Goal: Task Accomplishment & Management: Manage account settings

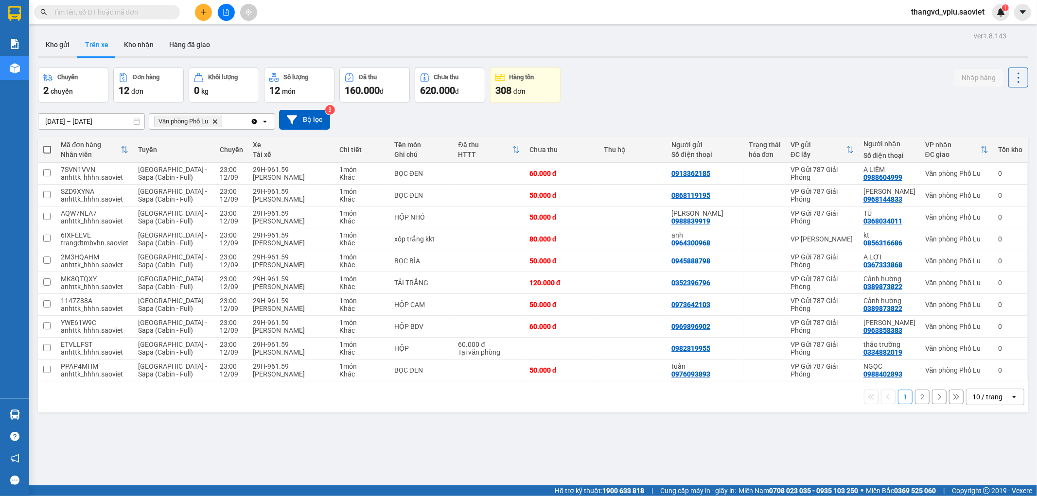
click at [46, 150] on span at bounding box center [47, 150] width 8 height 8
click at [47, 145] on input "checkbox" at bounding box center [47, 145] width 0 height 0
checkbox input "true"
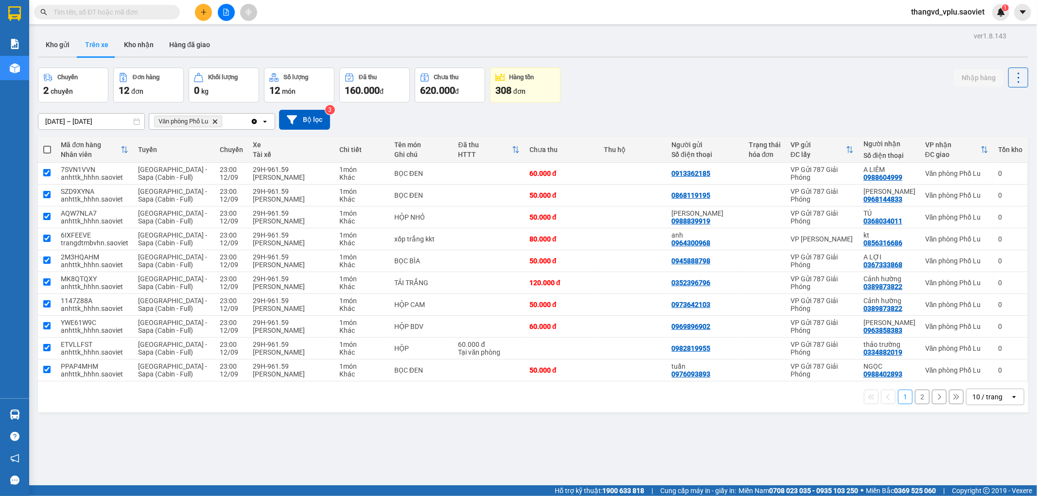
checkbox input "true"
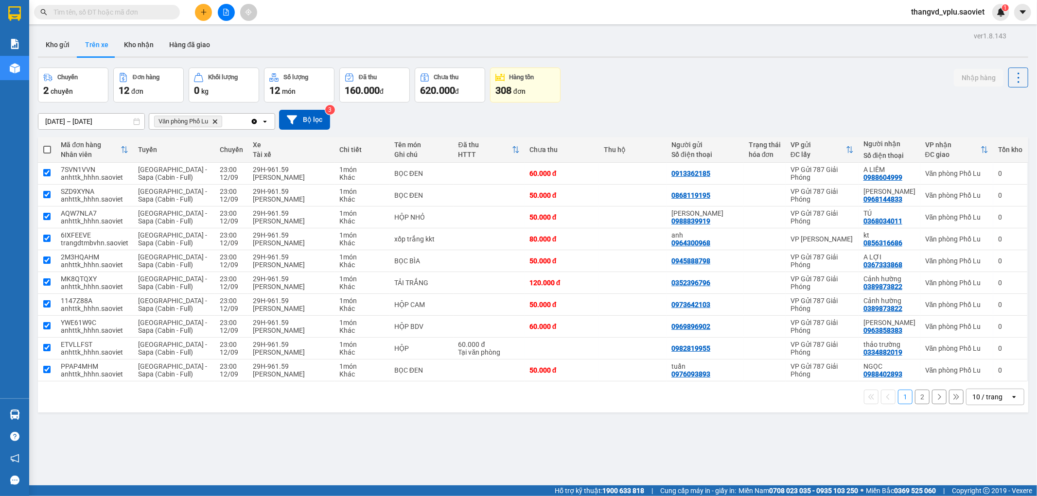
checkbox input "true"
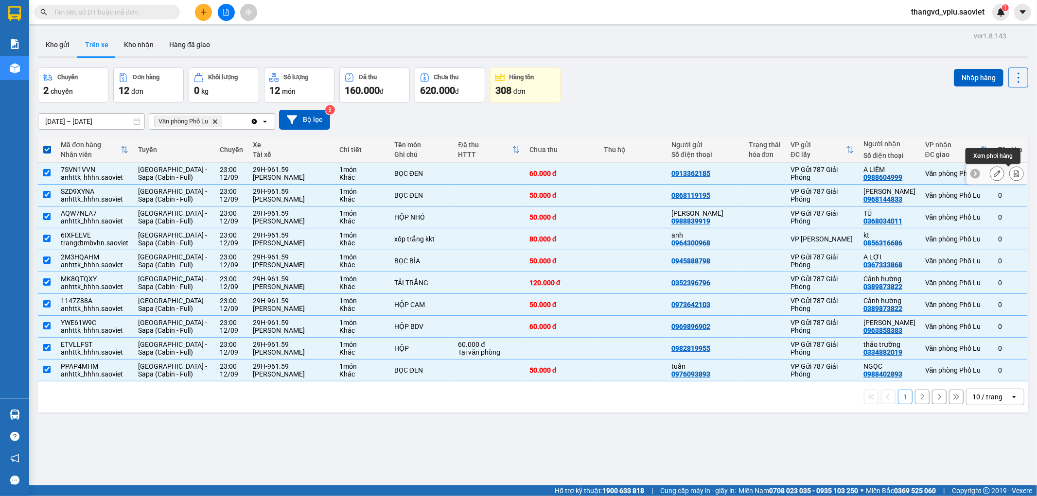
click at [1014, 174] on icon at bounding box center [1016, 173] width 5 height 7
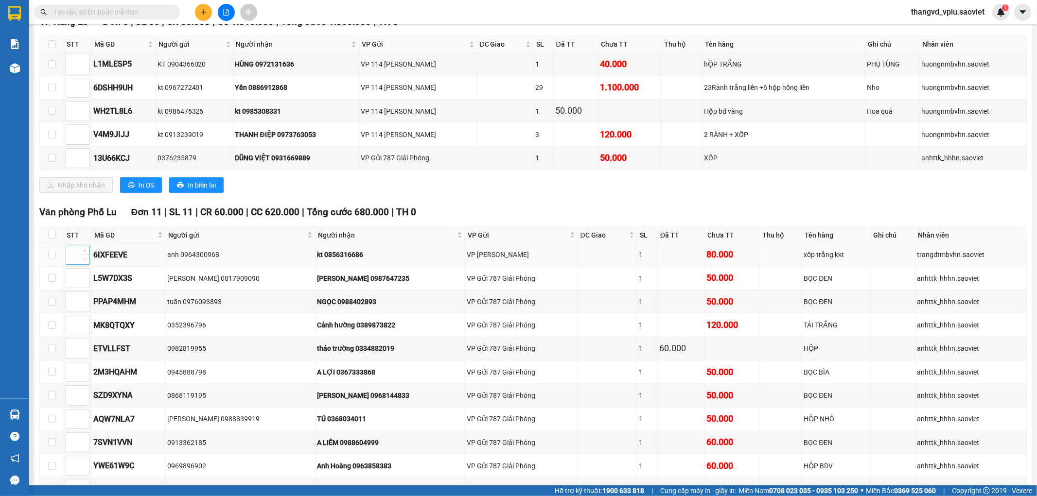
scroll to position [270, 0]
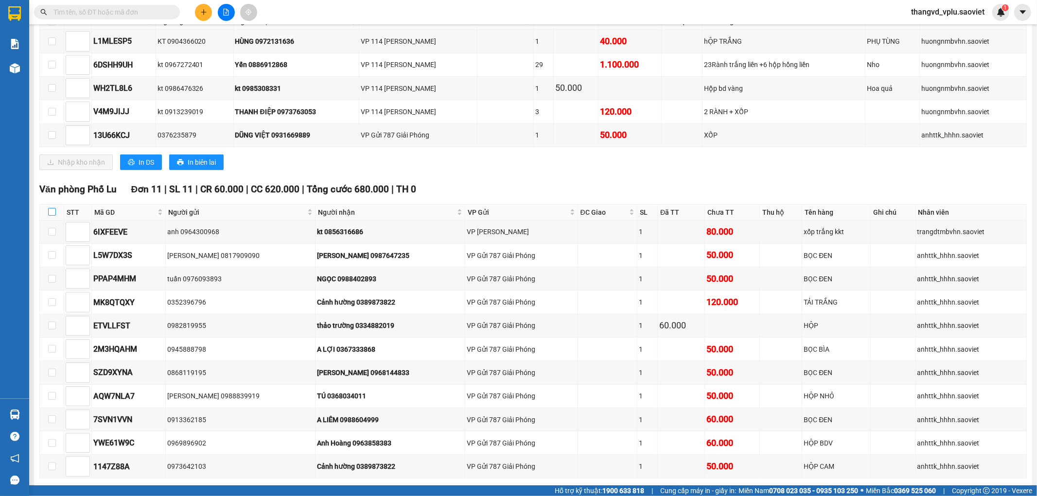
click at [49, 216] on input "checkbox" at bounding box center [52, 212] width 8 height 8
checkbox input "true"
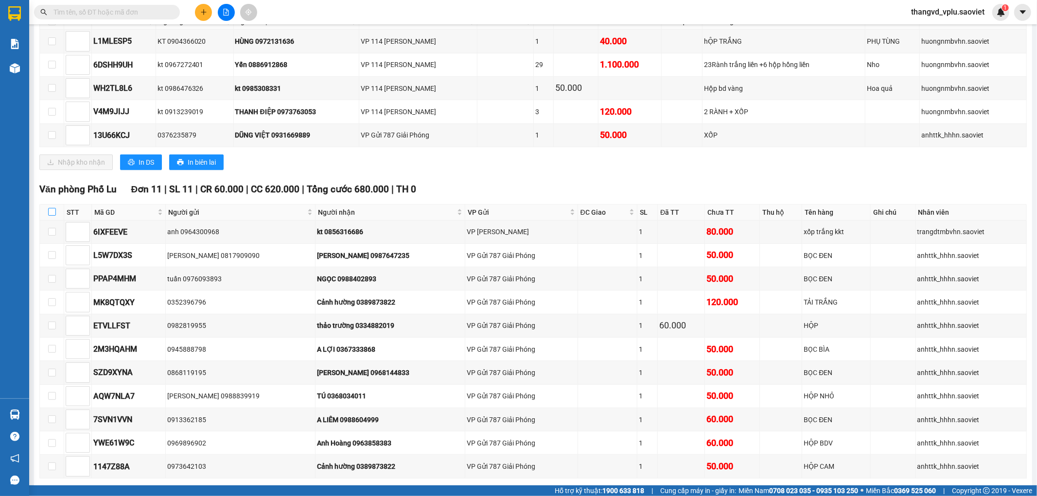
checkbox input "true"
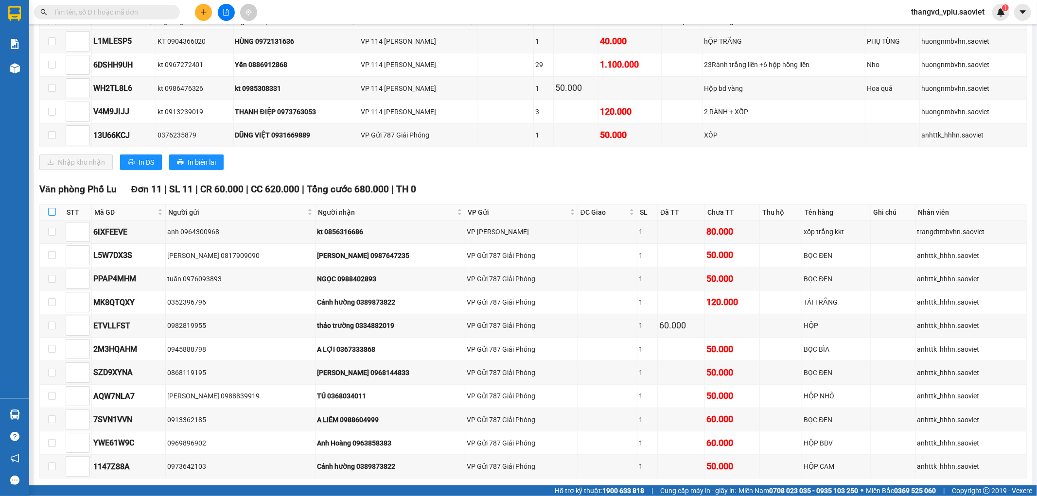
checkbox input "true"
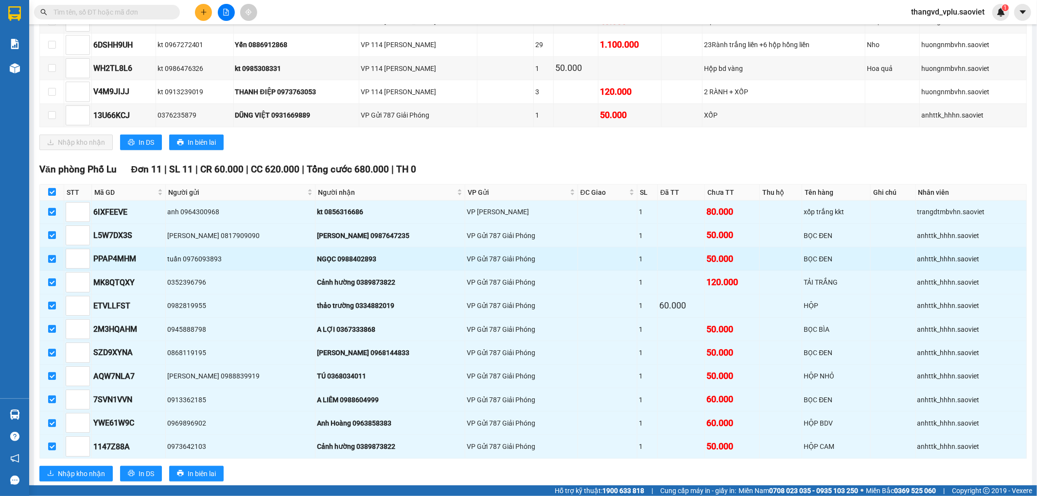
scroll to position [324, 0]
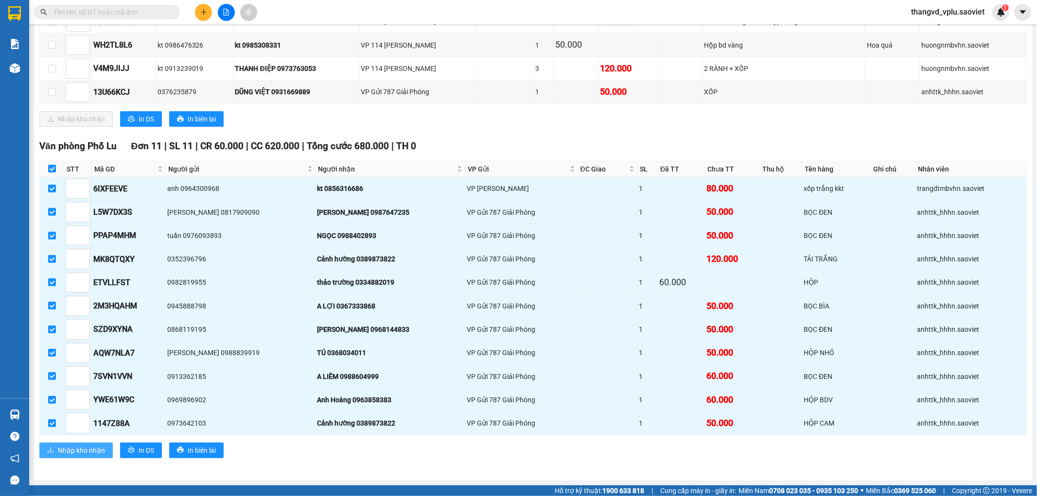
click at [85, 450] on span "Nhập kho nhận" at bounding box center [81, 450] width 47 height 11
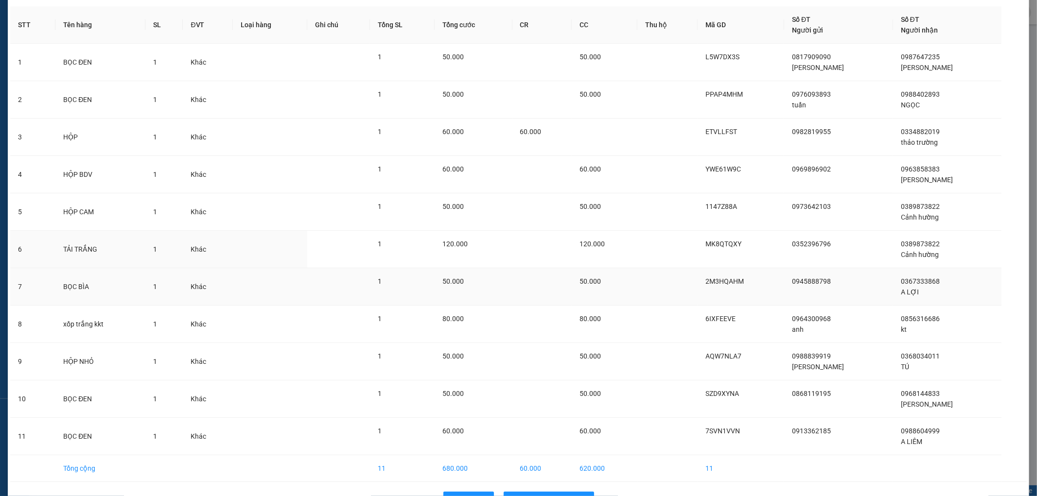
scroll to position [69, 0]
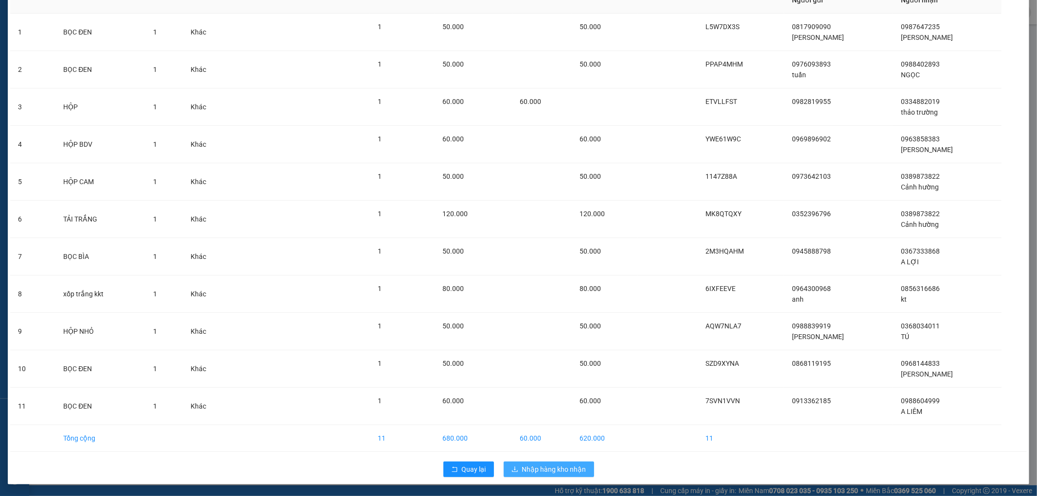
click at [536, 470] on span "Nhập hàng kho nhận" at bounding box center [554, 469] width 64 height 11
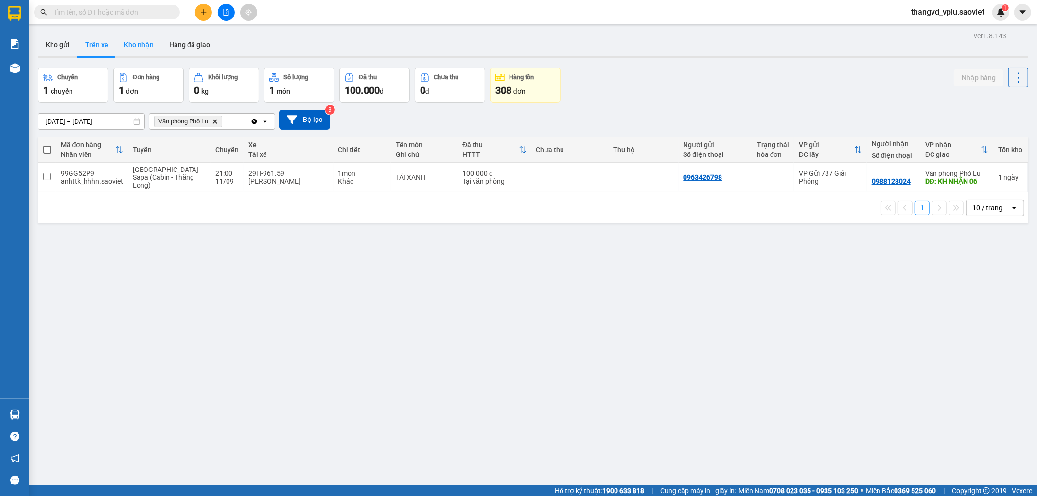
click at [143, 46] on button "Kho nhận" at bounding box center [138, 44] width 45 height 23
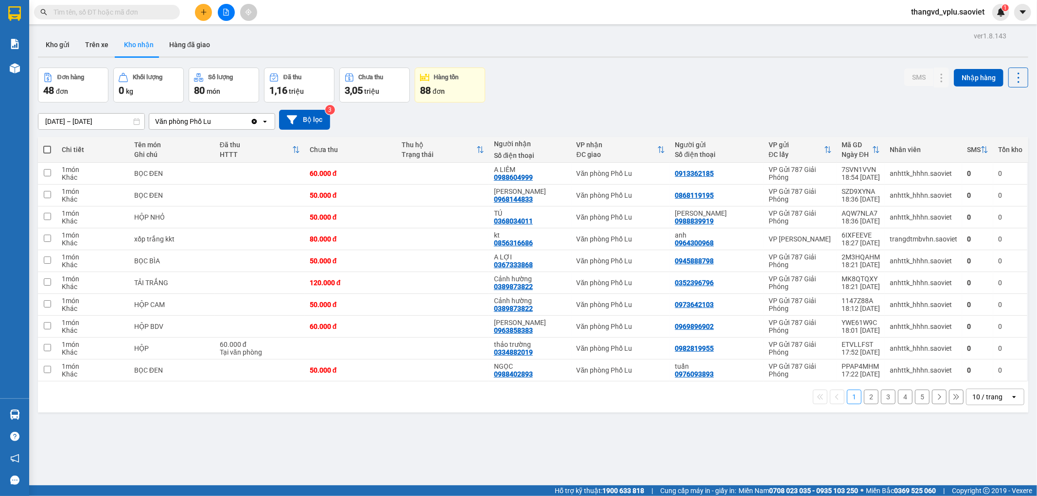
click at [45, 148] on span at bounding box center [47, 150] width 8 height 8
click at [47, 145] on input "checkbox" at bounding box center [47, 145] width 0 height 0
checkbox input "true"
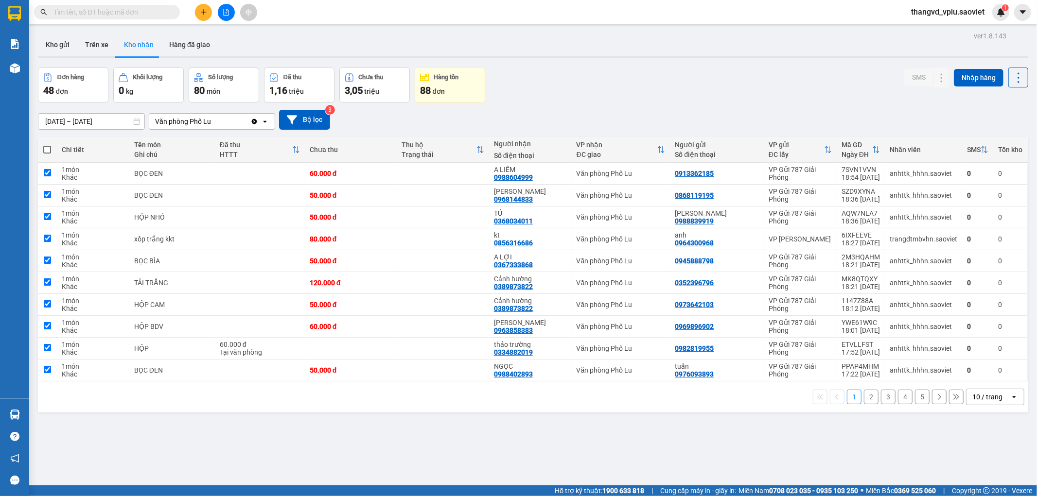
checkbox input "true"
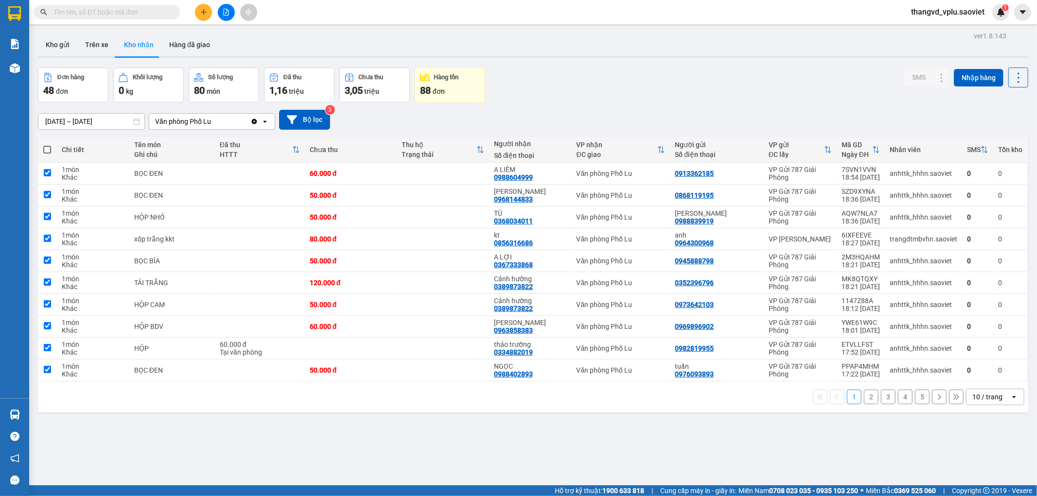
checkbox input "true"
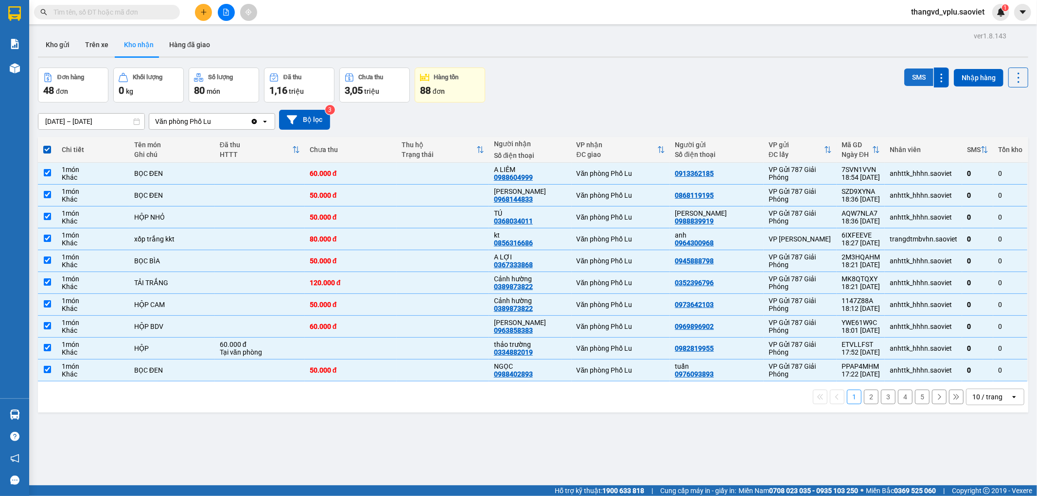
click at [925, 74] on button "SMS" at bounding box center [918, 78] width 29 height 18
click at [864, 399] on button "2" at bounding box center [871, 397] width 15 height 15
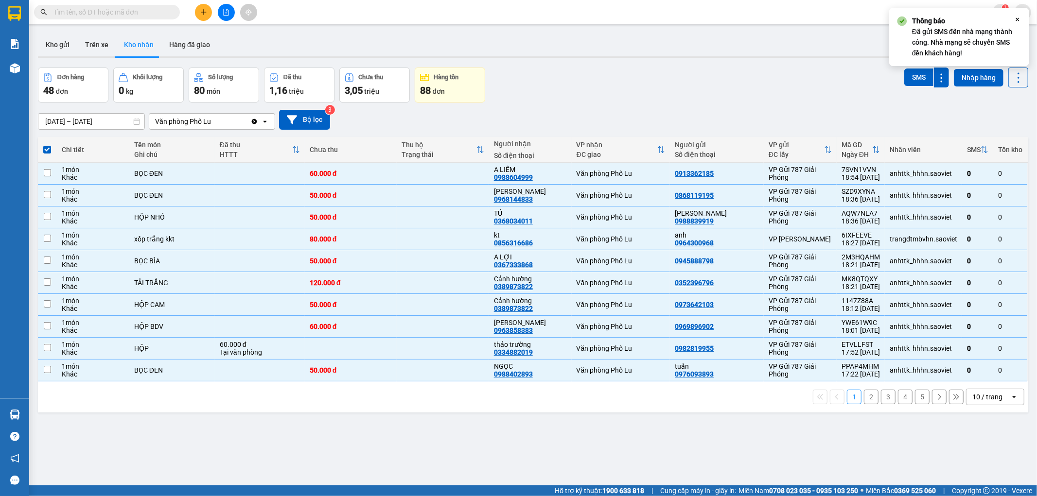
checkbox input "false"
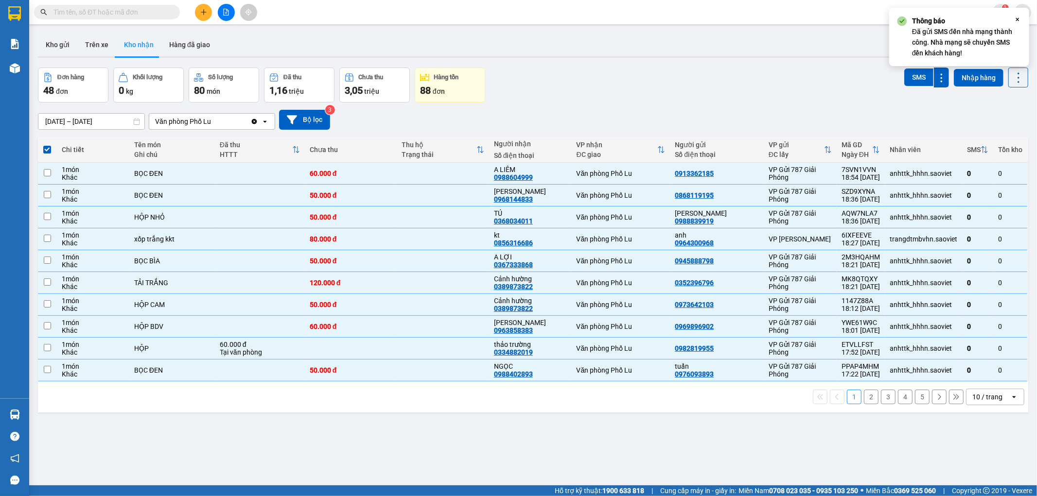
checkbox input "false"
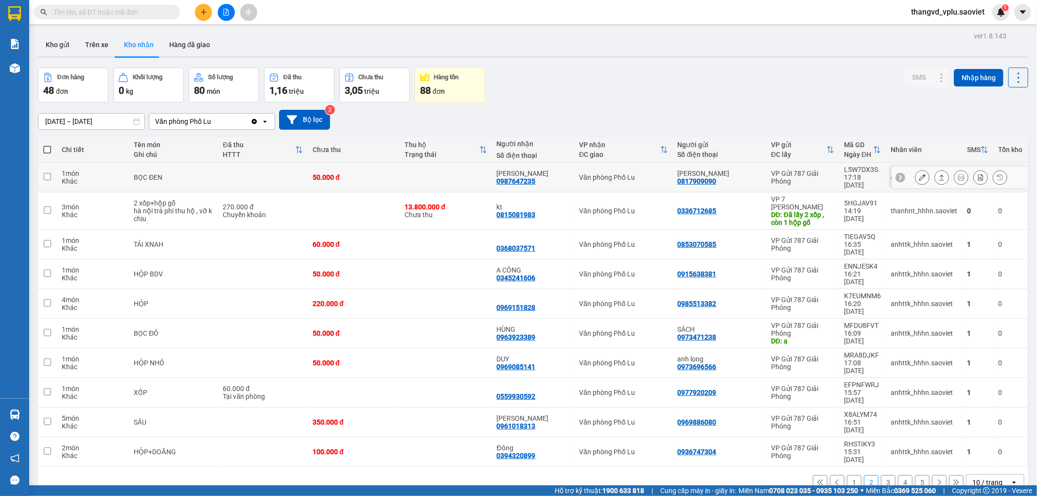
drag, startPoint x: 322, startPoint y: 173, endPoint x: 390, endPoint y: 151, distance: 71.0
click at [322, 174] on div "50.000 đ" at bounding box center [354, 178] width 82 height 8
checkbox input "true"
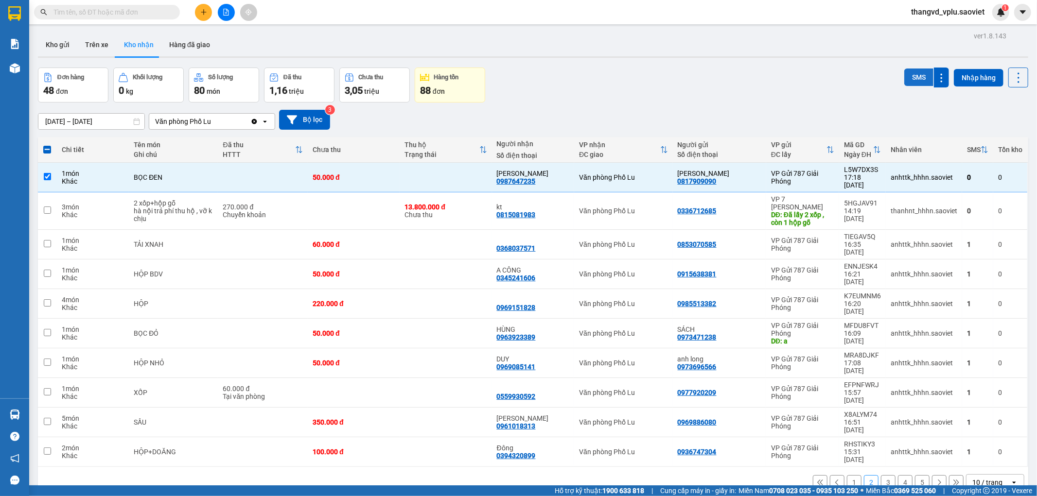
click at [904, 75] on button "SMS" at bounding box center [918, 78] width 29 height 18
